Goal: Navigation & Orientation: Understand site structure

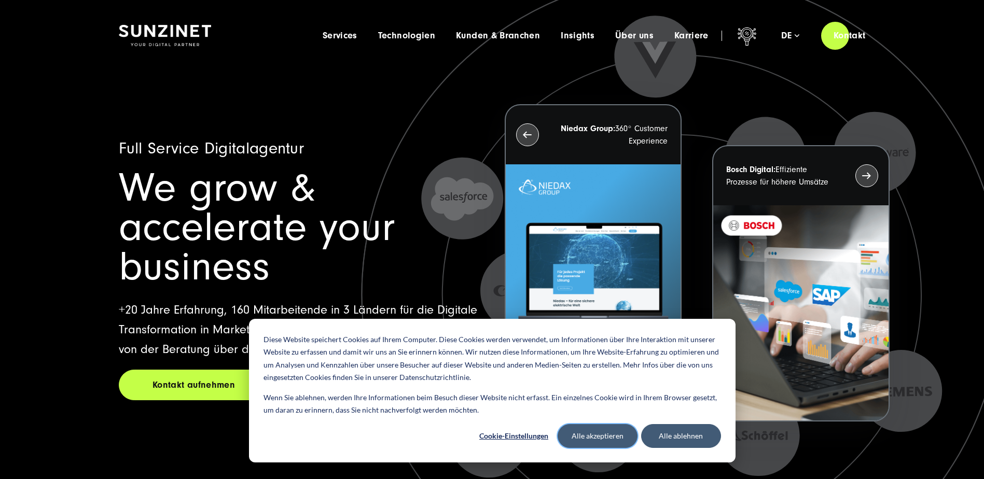
click at [590, 439] on button "Alle akzeptieren" at bounding box center [598, 436] width 80 height 24
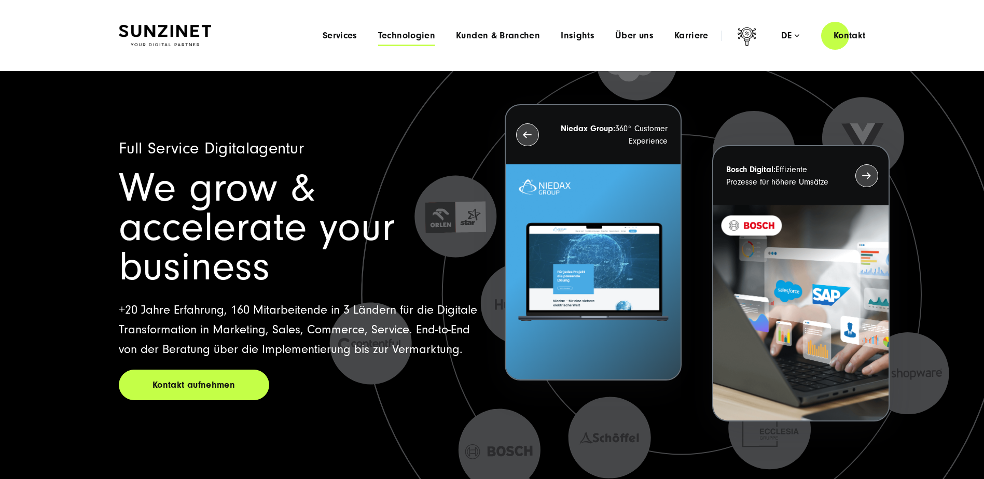
click at [409, 34] on span "Technologien" at bounding box center [406, 36] width 57 height 10
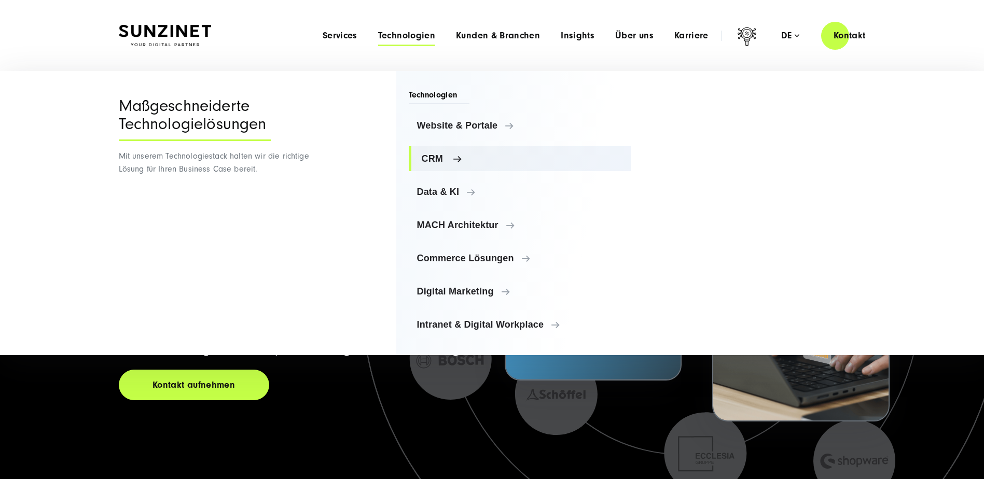
click at [426, 159] on span "CRM" at bounding box center [522, 159] width 201 height 10
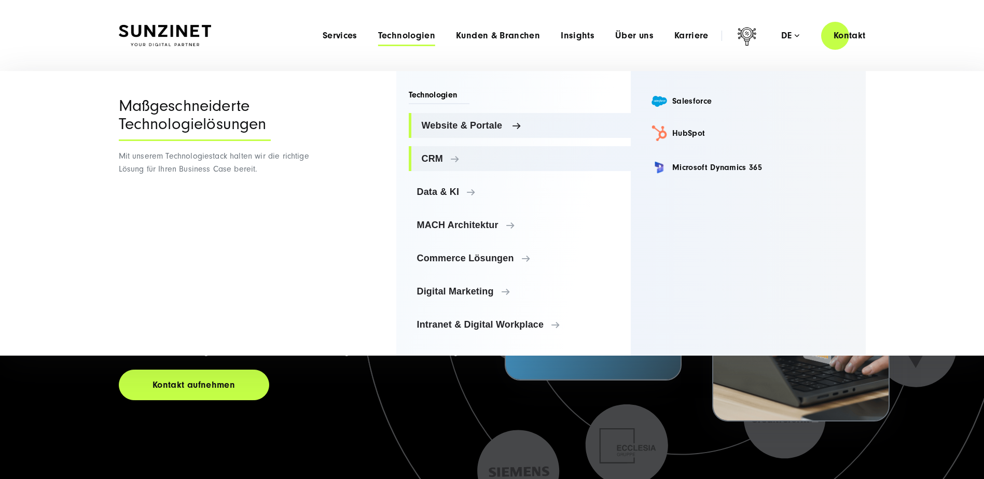
click at [445, 128] on span "Website & Portale" at bounding box center [522, 125] width 201 height 10
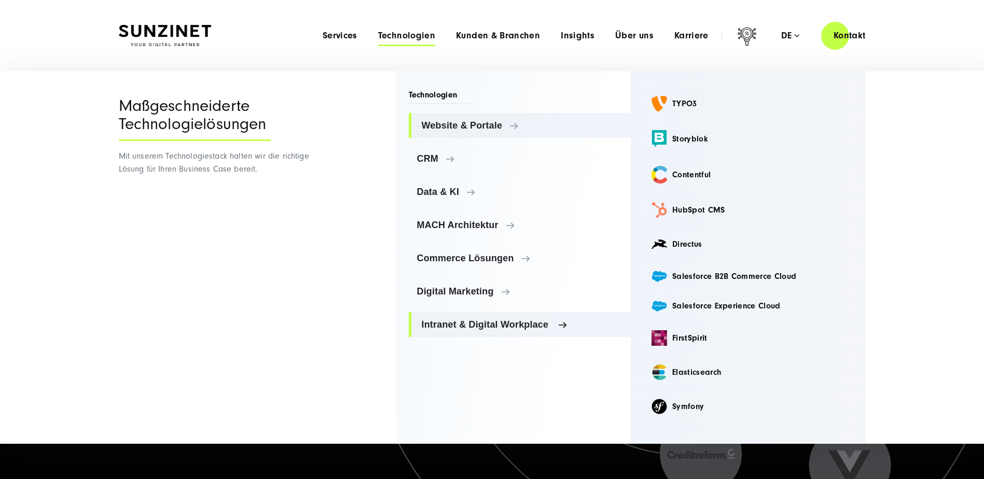
click at [485, 325] on span "Intranet & Digital Workplace" at bounding box center [522, 325] width 201 height 10
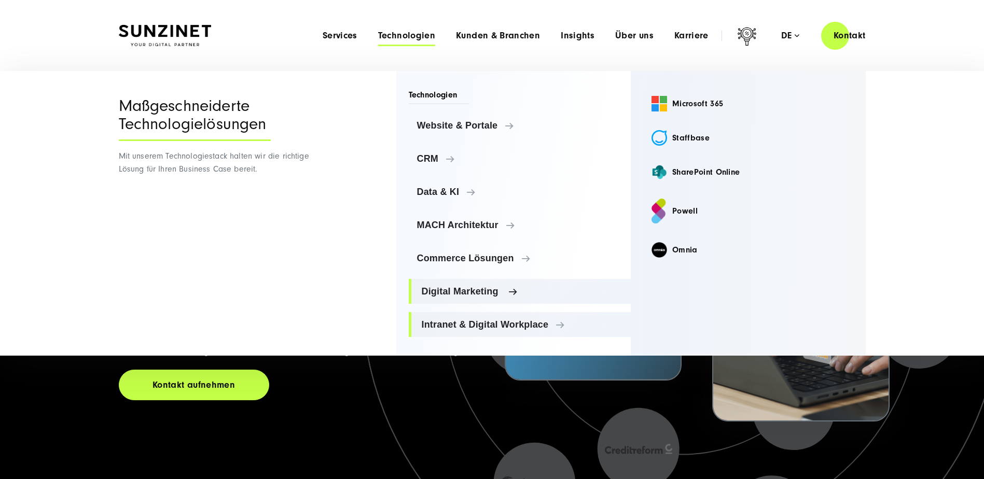
click at [461, 292] on span "Digital Marketing" at bounding box center [522, 291] width 201 height 10
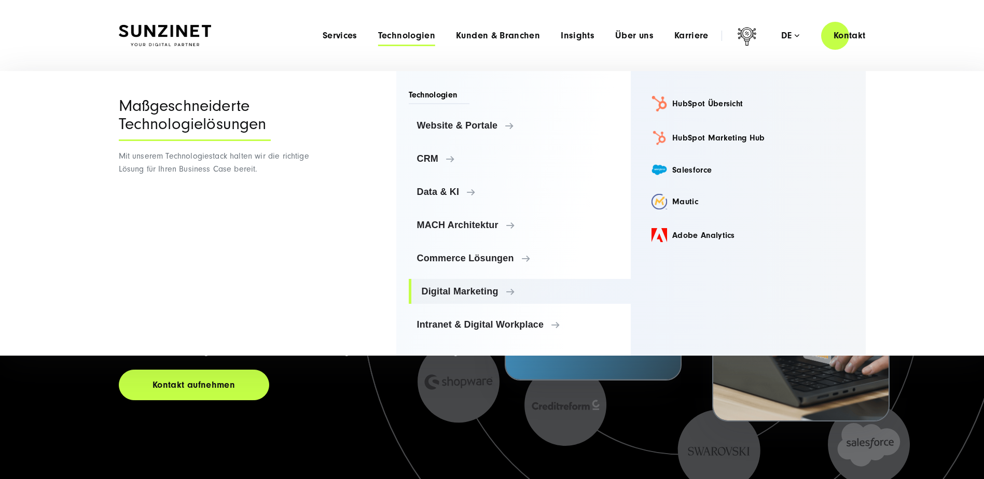
click at [401, 35] on span "Technologien" at bounding box center [406, 36] width 57 height 10
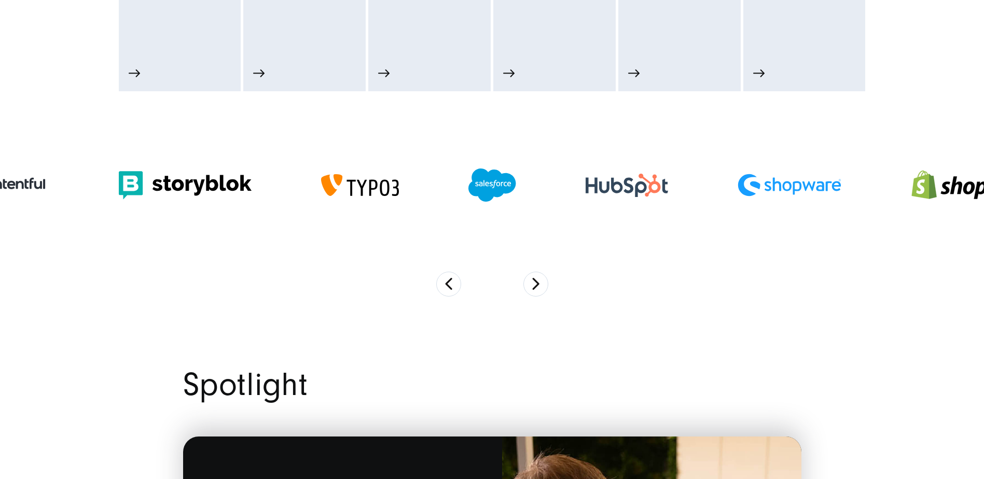
scroll to position [726, 0]
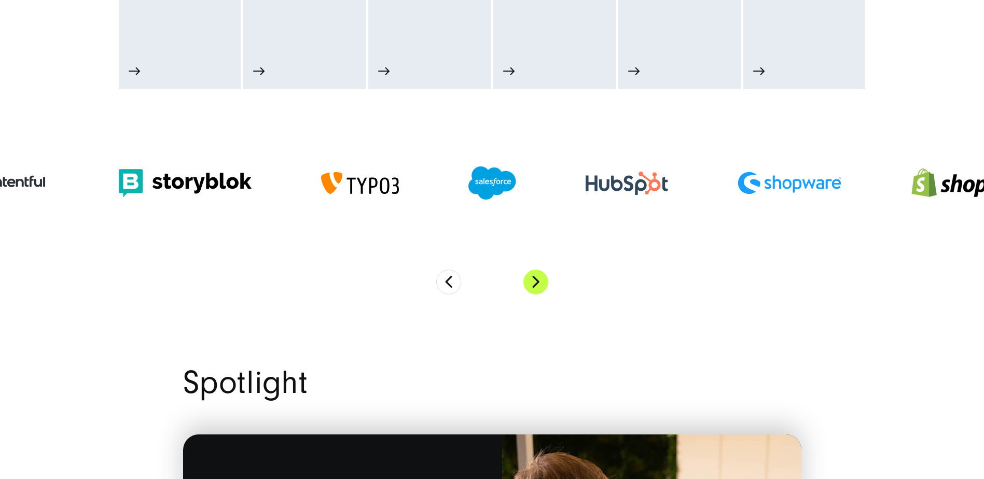
click at [533, 286] on button "Next" at bounding box center [535, 282] width 25 height 25
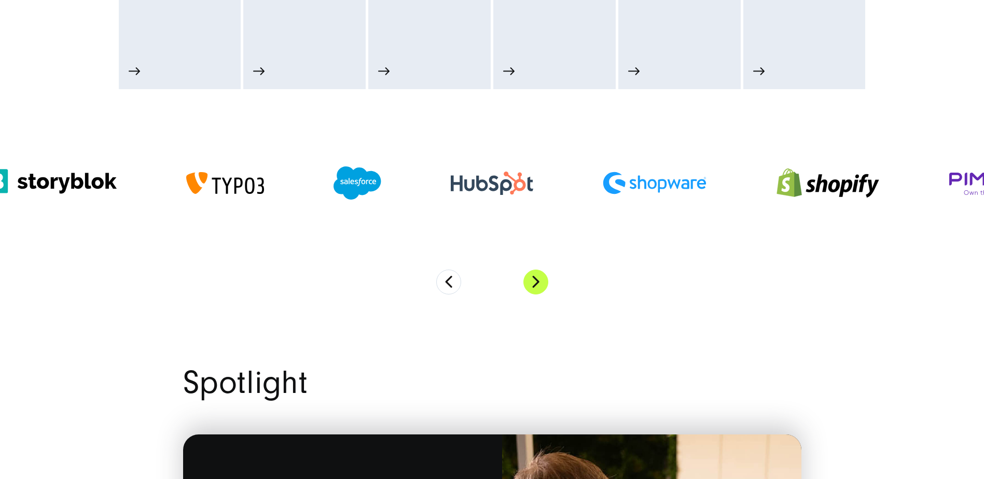
click at [533, 286] on button "Next" at bounding box center [535, 282] width 25 height 25
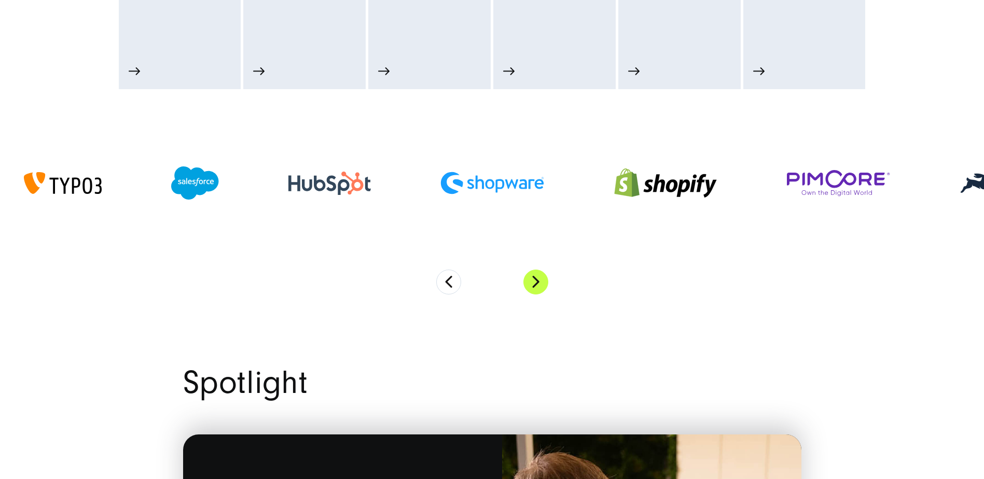
click at [539, 284] on button "Next" at bounding box center [535, 282] width 25 height 25
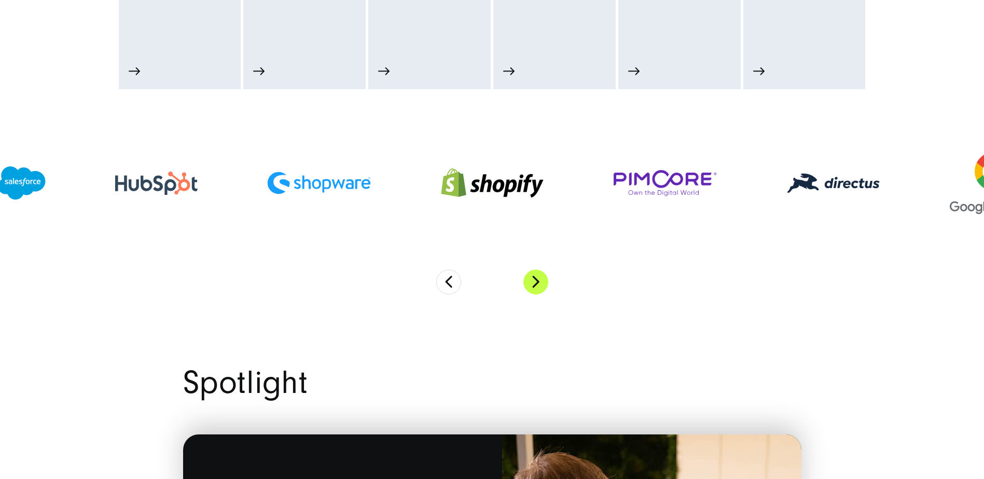
click at [539, 284] on button "Next" at bounding box center [535, 282] width 25 height 25
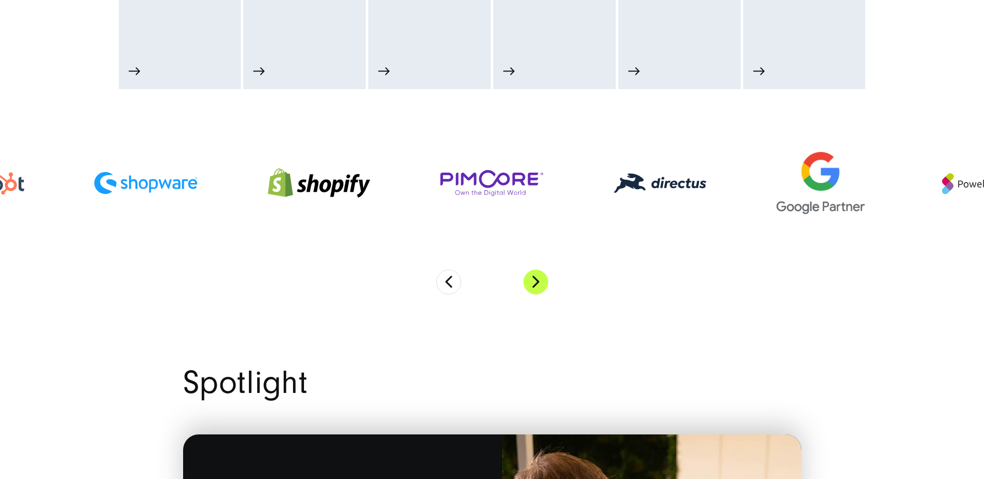
click at [539, 284] on button "Next" at bounding box center [535, 282] width 25 height 25
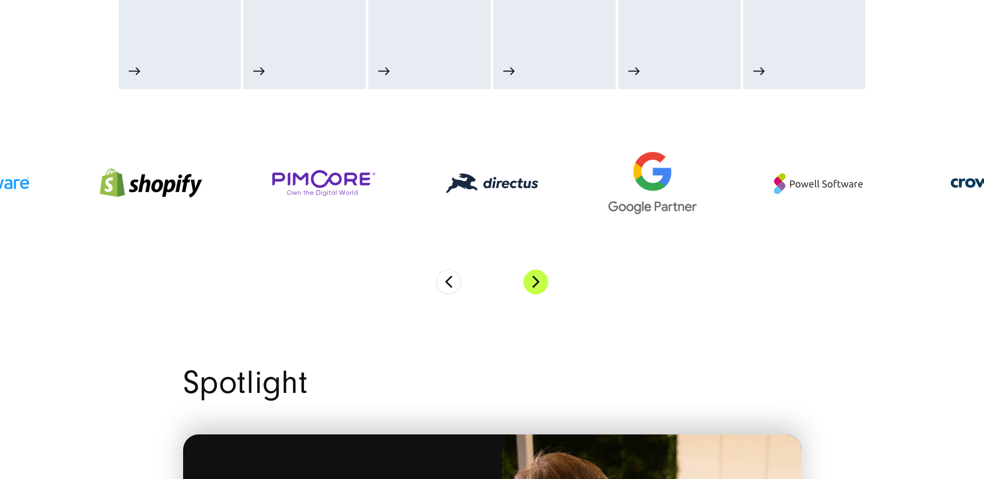
click at [539, 284] on button "Next" at bounding box center [535, 282] width 25 height 25
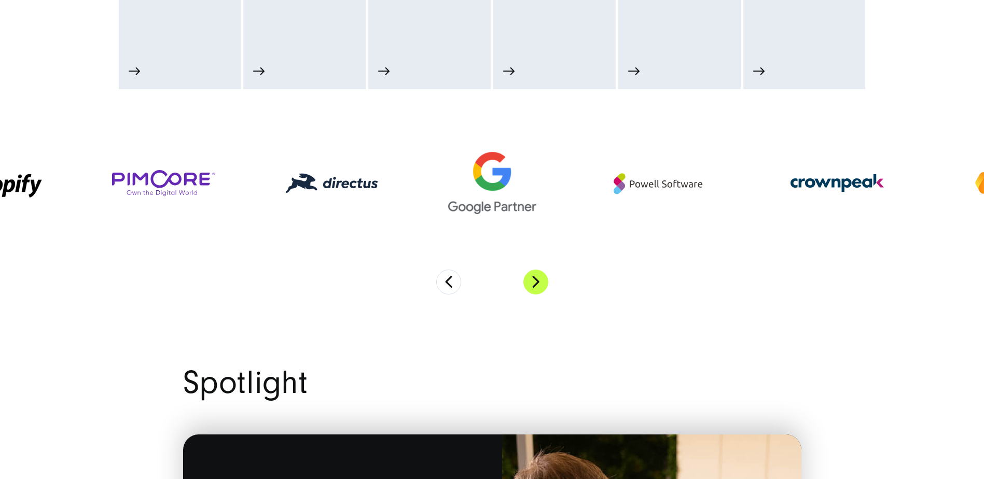
click at [539, 284] on button "Next" at bounding box center [535, 282] width 25 height 25
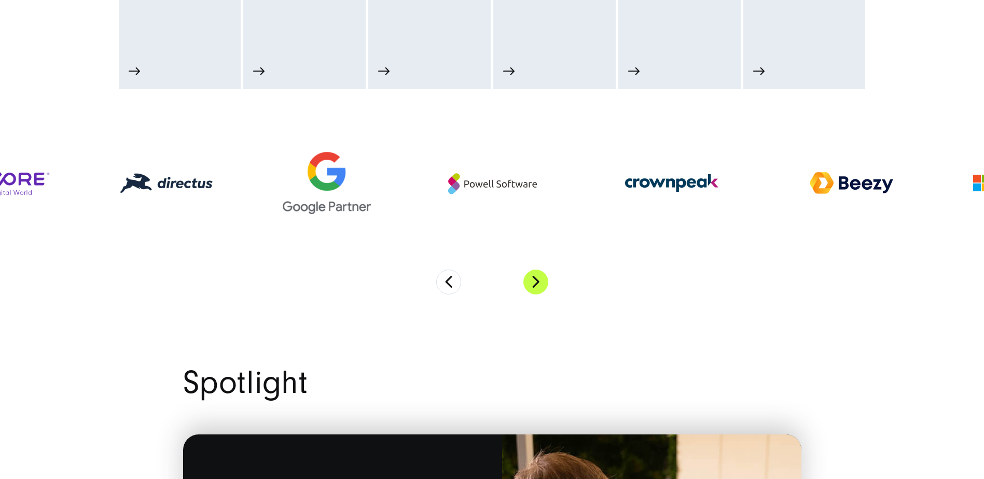
click at [539, 284] on button "Next" at bounding box center [535, 282] width 25 height 25
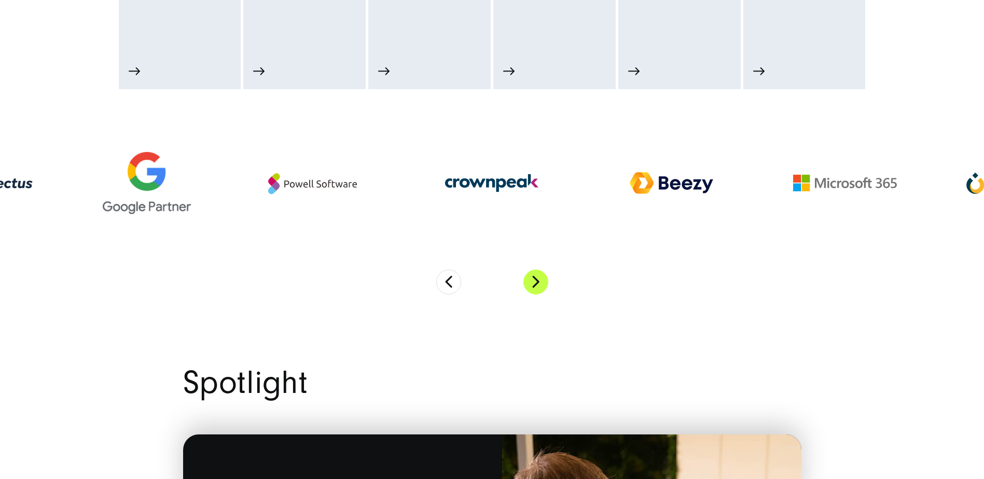
click at [539, 284] on button "Next" at bounding box center [535, 282] width 25 height 25
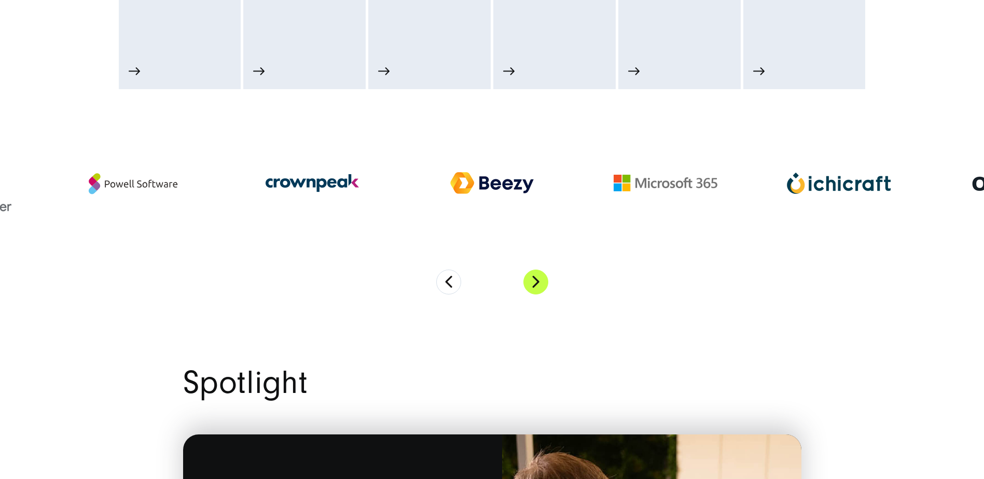
click at [539, 282] on button "Next" at bounding box center [535, 282] width 25 height 25
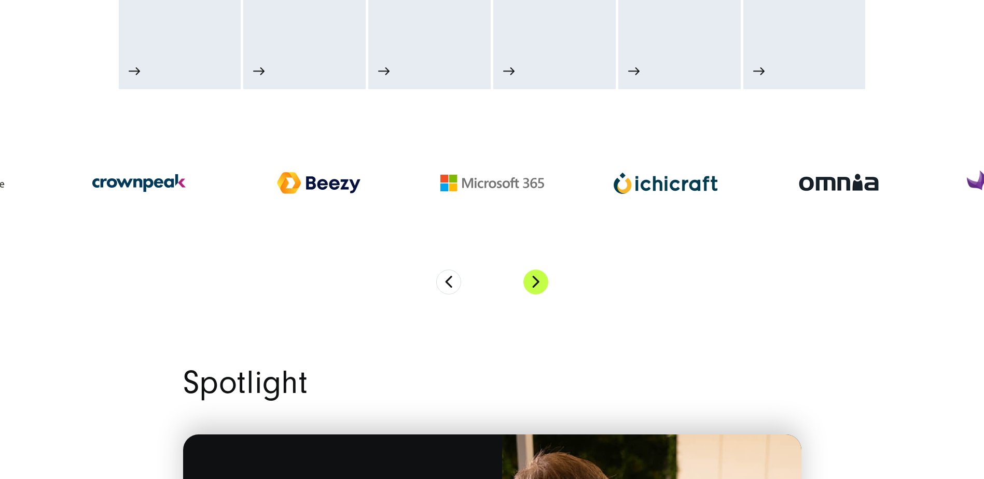
click at [539, 282] on button "Next" at bounding box center [535, 282] width 25 height 25
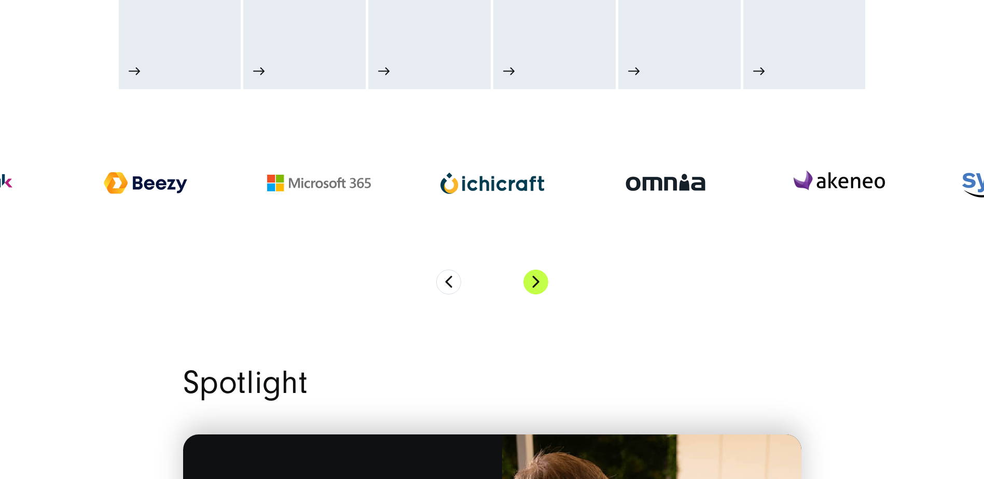
click at [539, 282] on button "Next" at bounding box center [535, 282] width 25 height 25
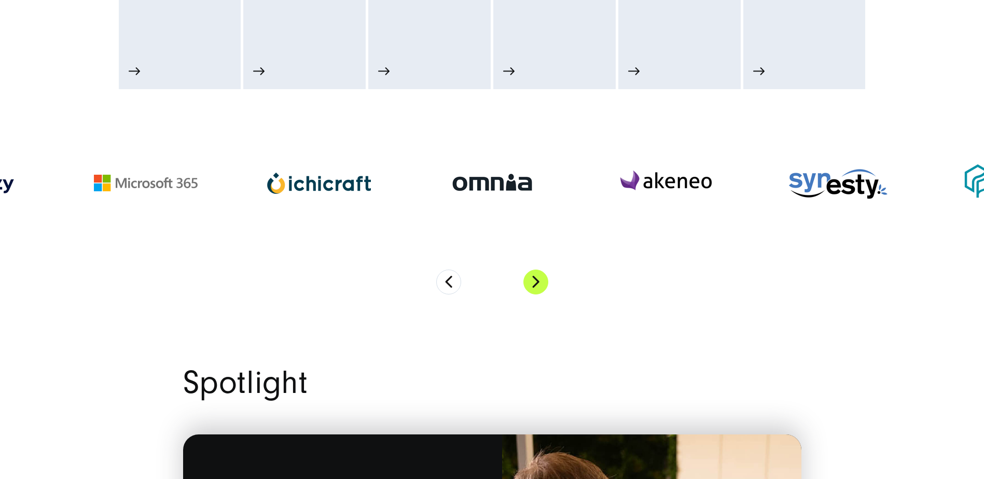
click at [539, 282] on button "Next" at bounding box center [535, 282] width 25 height 25
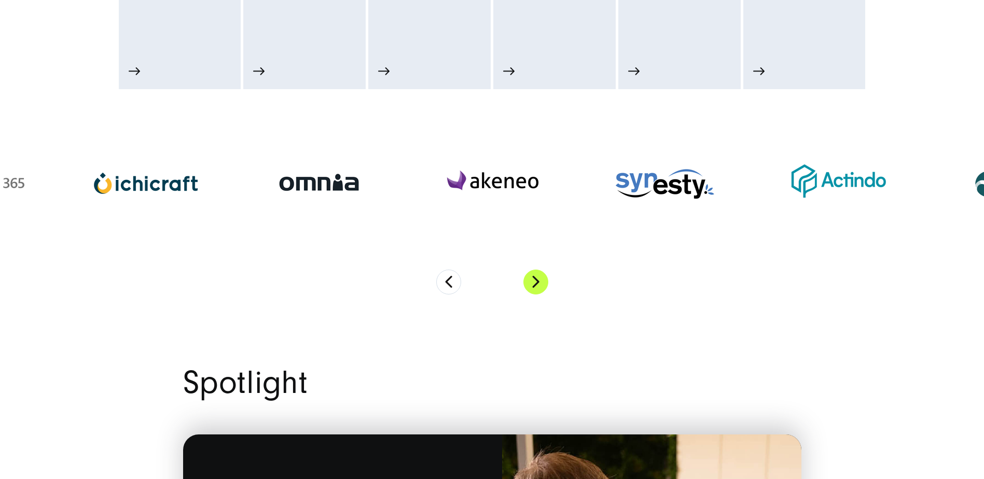
click at [539, 282] on button "Next" at bounding box center [535, 282] width 25 height 25
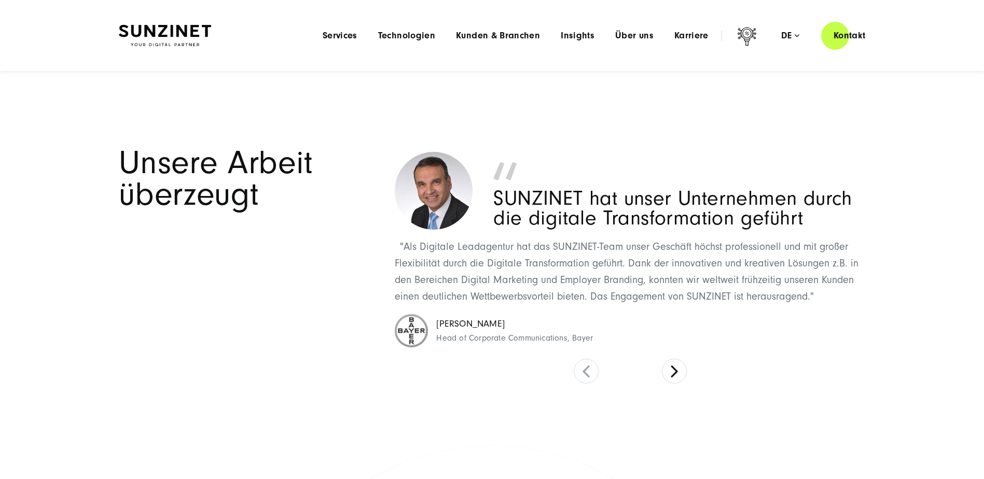
scroll to position [4201, 0]
